Goal: Check status: Check status

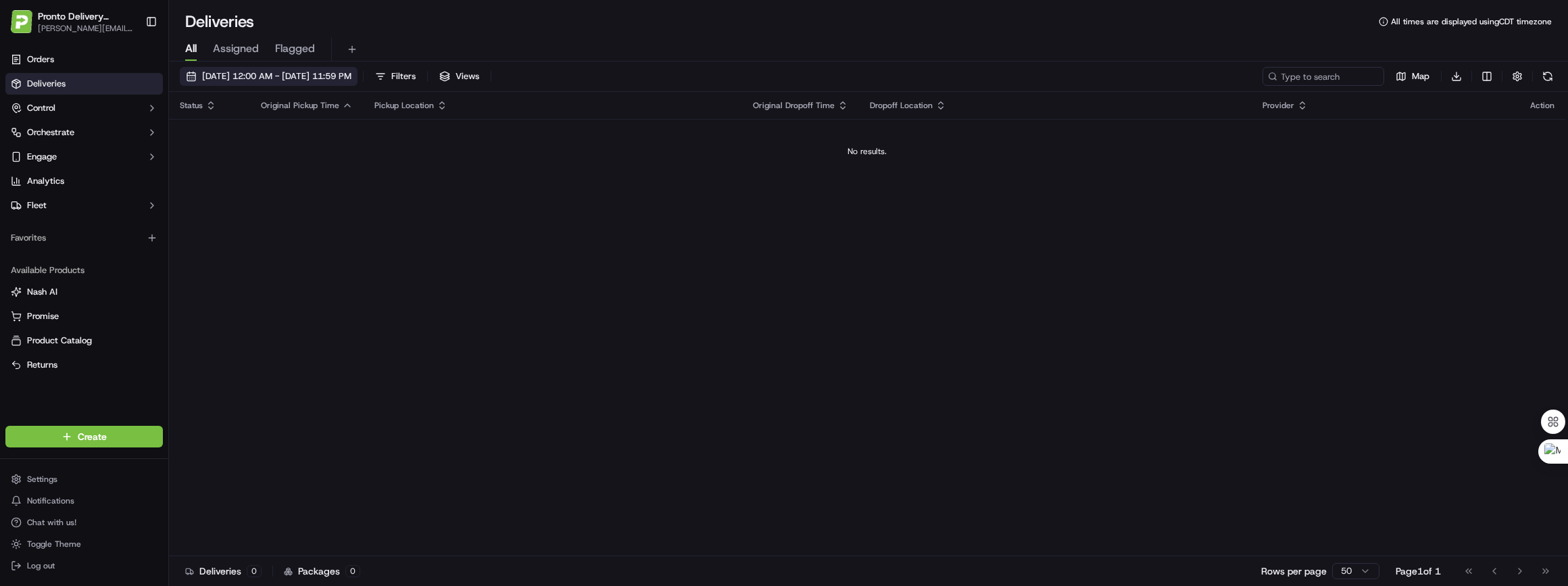
click at [275, 76] on span "[DATE] 12:00 AM - [DATE] 11:59 PM" at bounding box center [276, 77] width 149 height 12
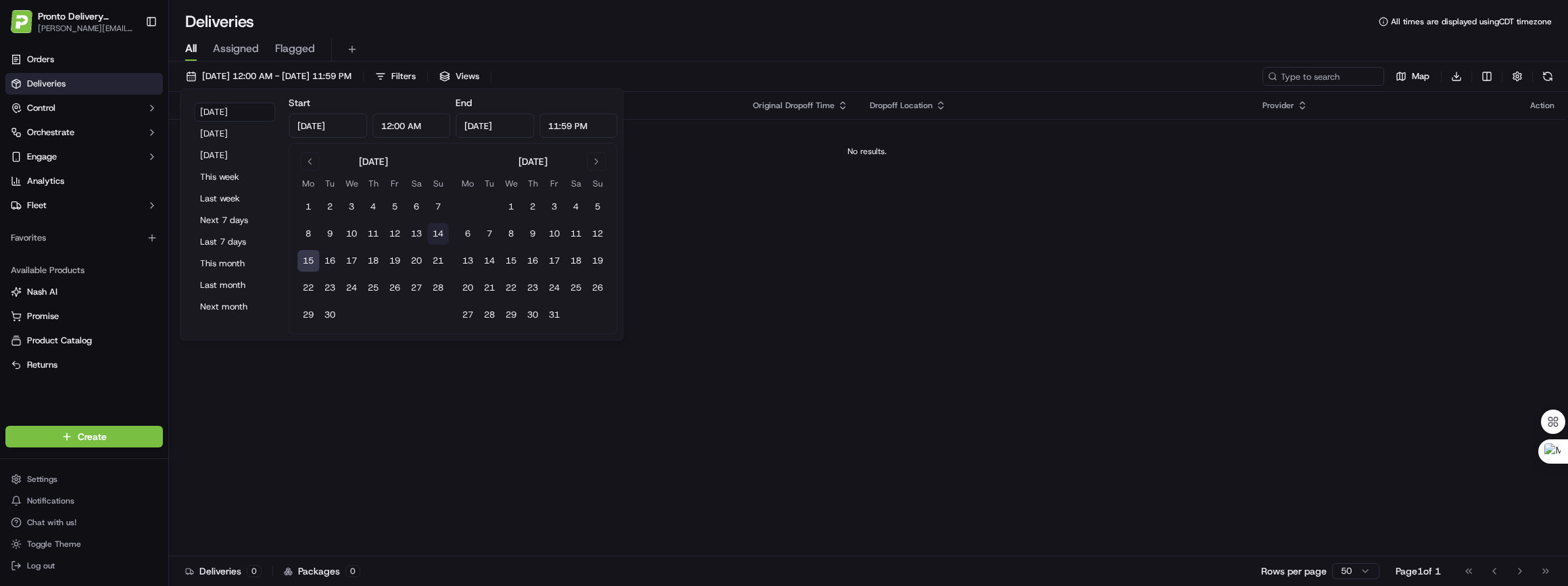
click at [446, 229] on button "14" at bounding box center [438, 234] width 21 height 21
type input "[DATE]"
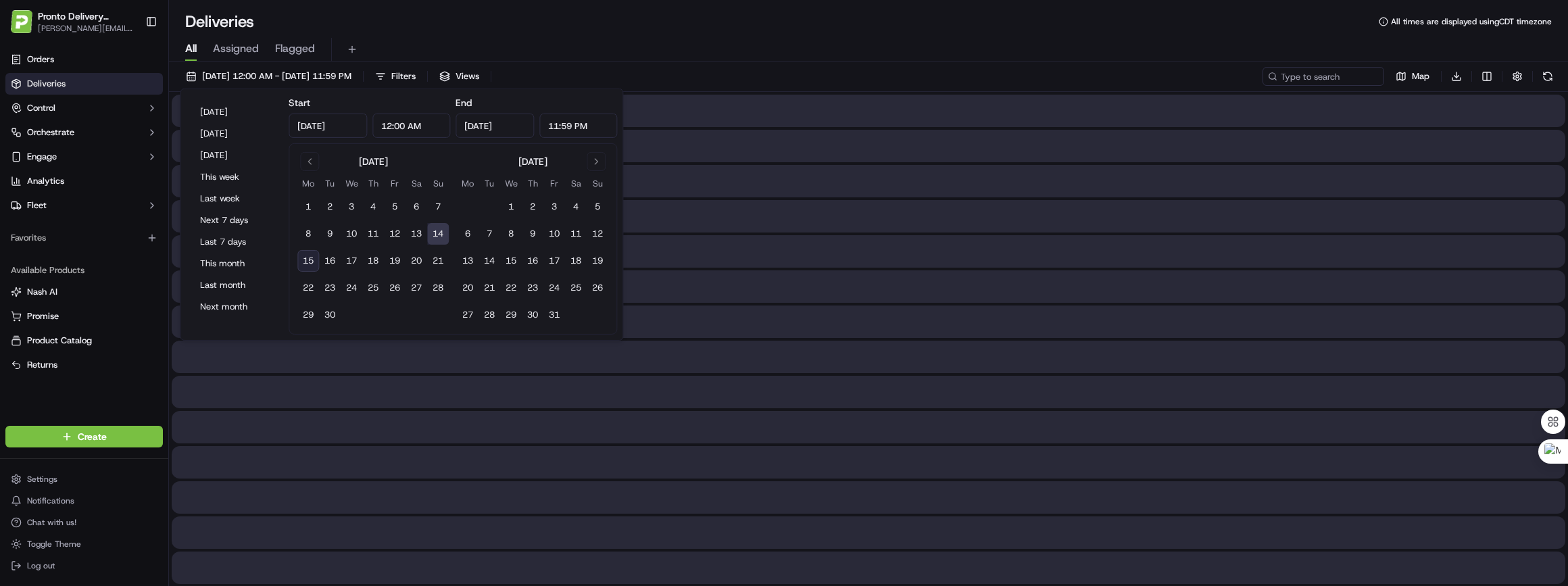
click at [444, 229] on button "14" at bounding box center [438, 234] width 21 height 21
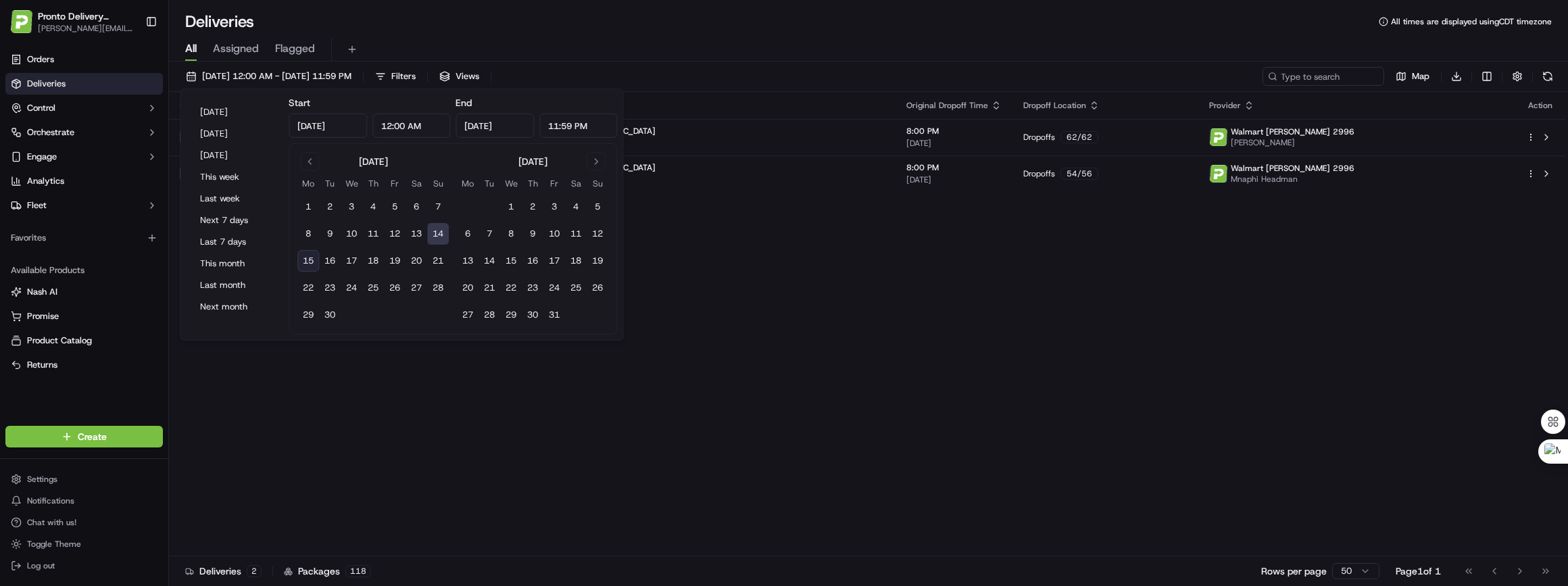
click at [435, 372] on div "Status Original Pickup Time Pickup Location Original Dropoff Time Dropoff Locat…" at bounding box center [867, 324] width 1397 height 465
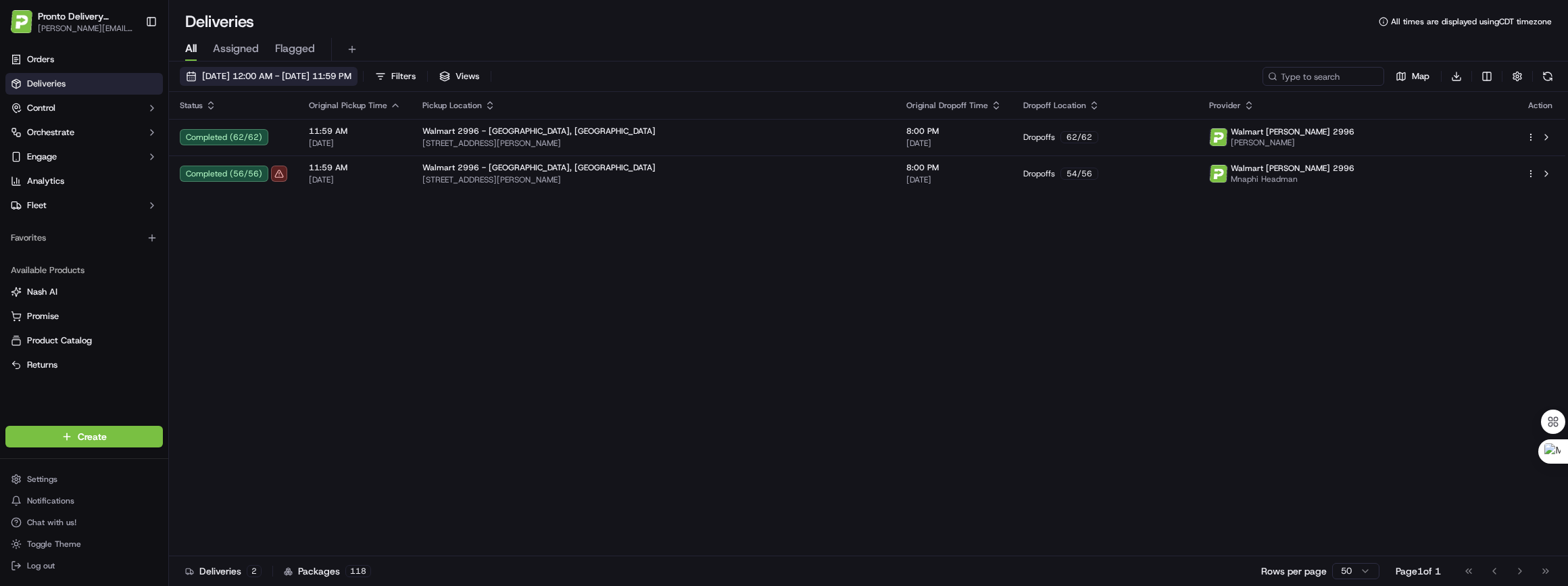
click at [292, 69] on button "[DATE] 12:00 AM - [DATE] 11:59 PM" at bounding box center [269, 76] width 178 height 19
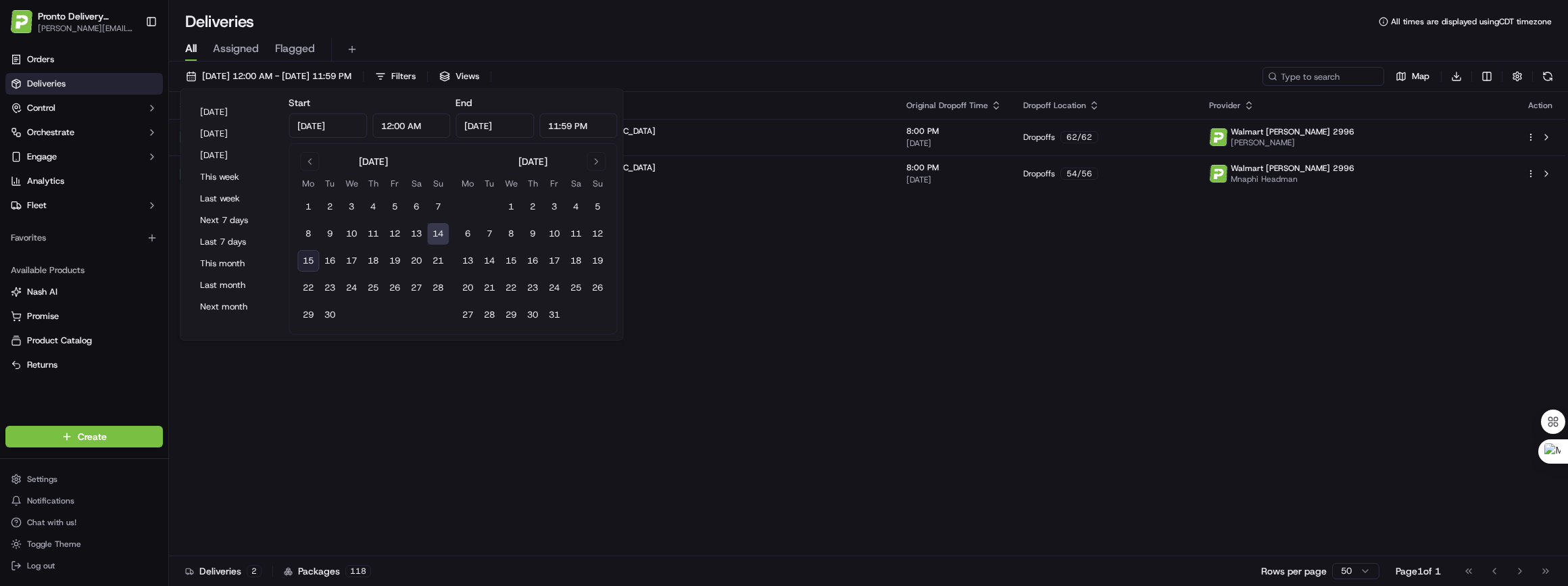
click at [307, 262] on button "15" at bounding box center [308, 261] width 21 height 21
type input "[DATE]"
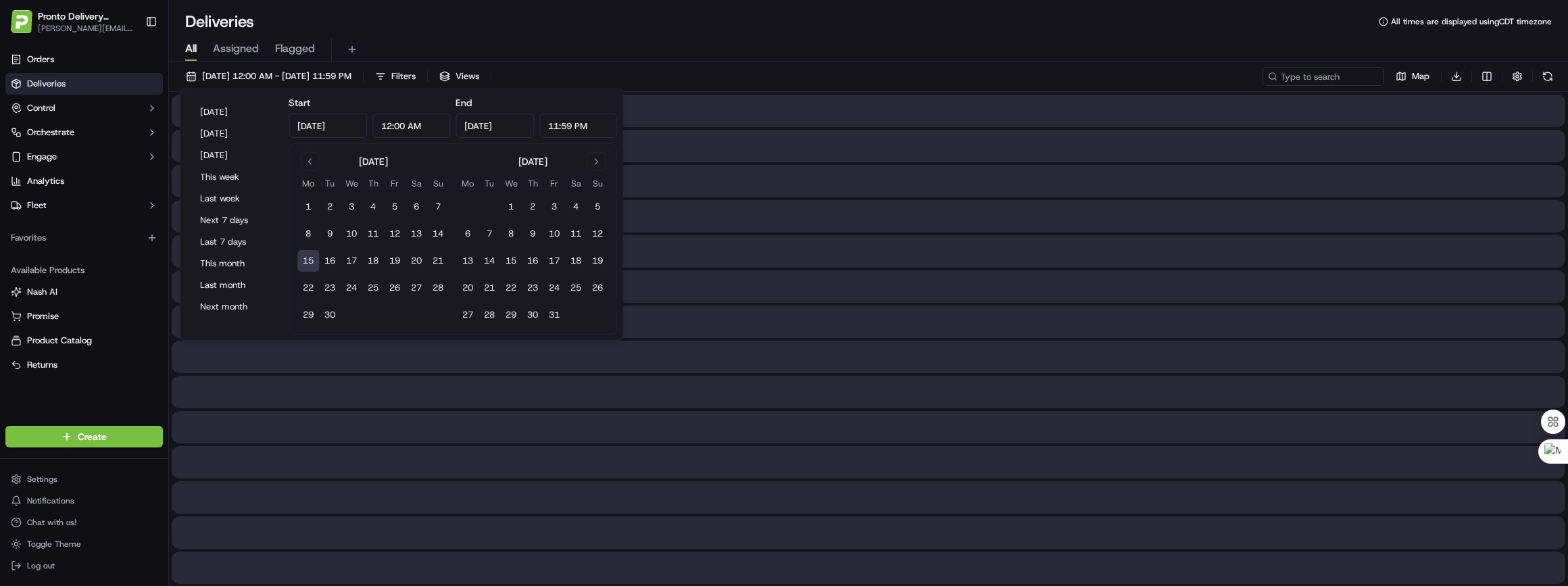
click at [307, 262] on button "15" at bounding box center [308, 261] width 21 height 21
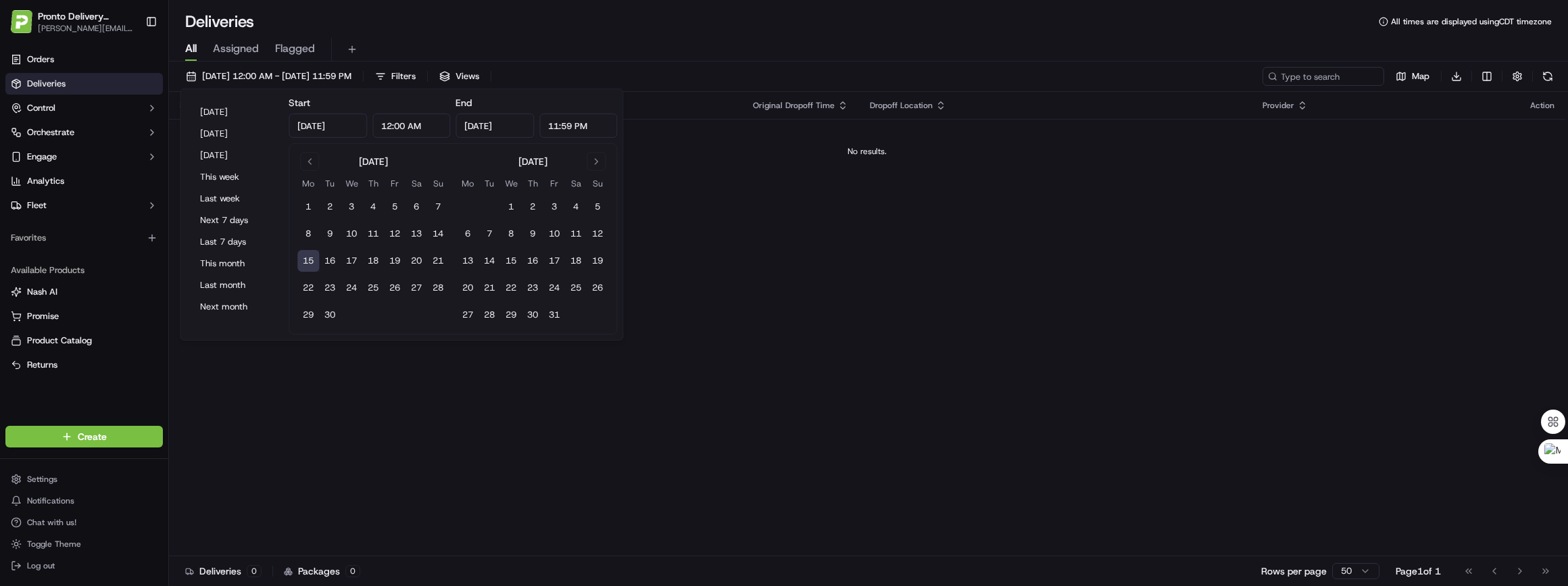
click at [307, 262] on button "15" at bounding box center [308, 261] width 21 height 21
click at [250, 372] on div "Status Original Pickup Time Pickup Location Original Dropoff Time Dropoff Locat…" at bounding box center [867, 324] width 1397 height 465
